Goal: Information Seeking & Learning: Understand process/instructions

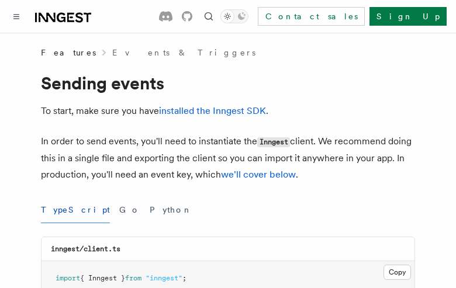
click at [61, 210] on button "TypeScript" at bounding box center [75, 210] width 69 height 26
click at [119, 210] on button "Go" at bounding box center [129, 210] width 21 height 26
